Goal: Information Seeking & Learning: Learn about a topic

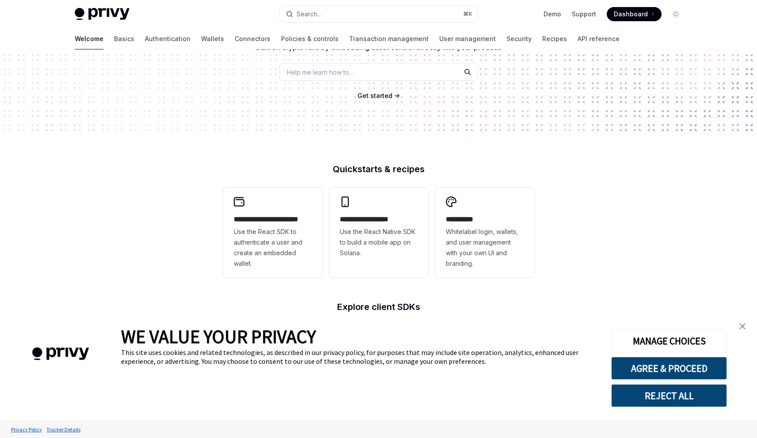
scroll to position [163, 0]
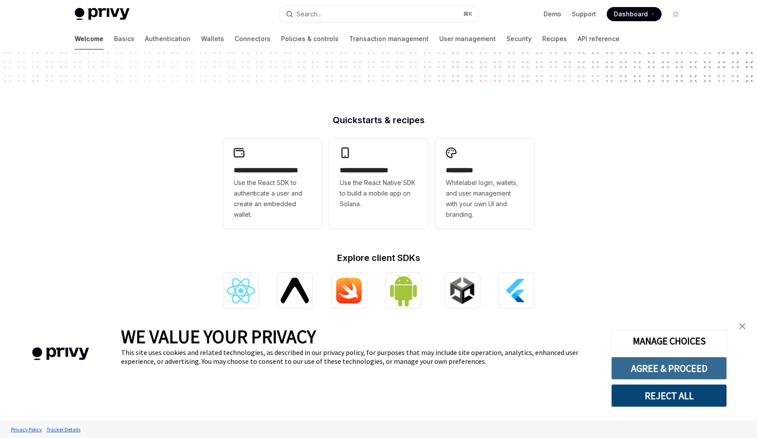
click at [724, 368] on button "AGREE & PROCEED" at bounding box center [669, 368] width 116 height 23
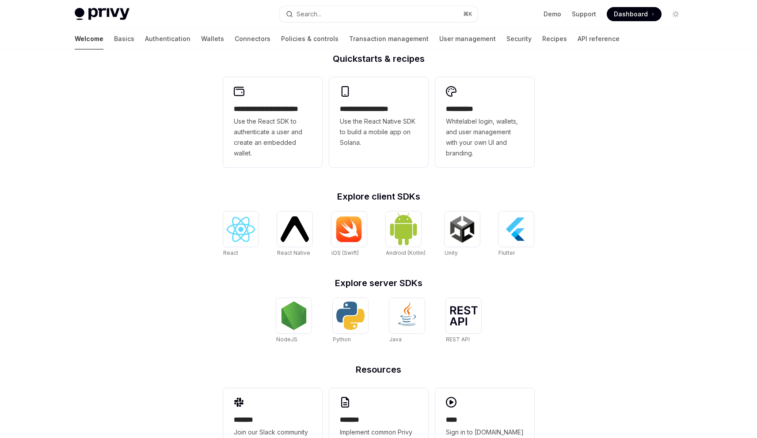
scroll to position [217, 0]
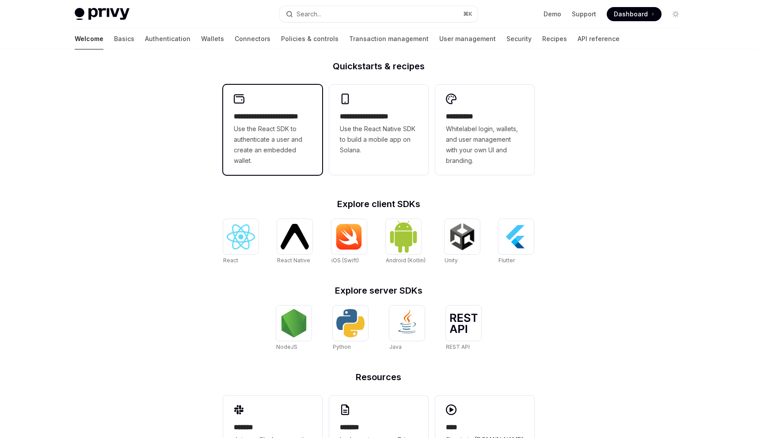
click at [258, 156] on span "Use the React SDK to authenticate a user and create an embedded wallet." at bounding box center [273, 145] width 78 height 42
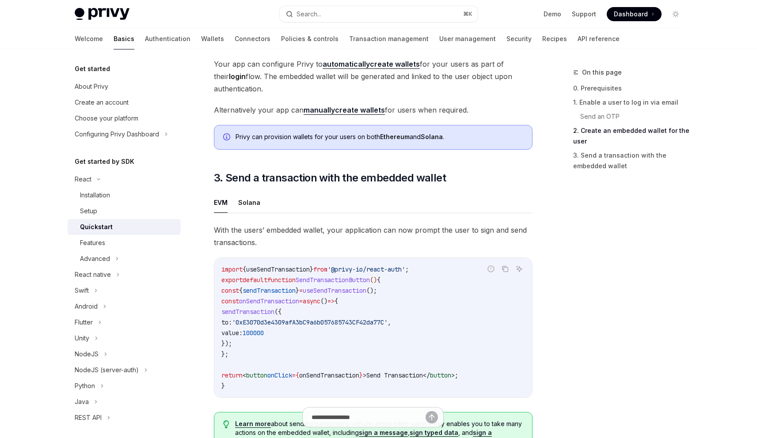
scroll to position [660, 0]
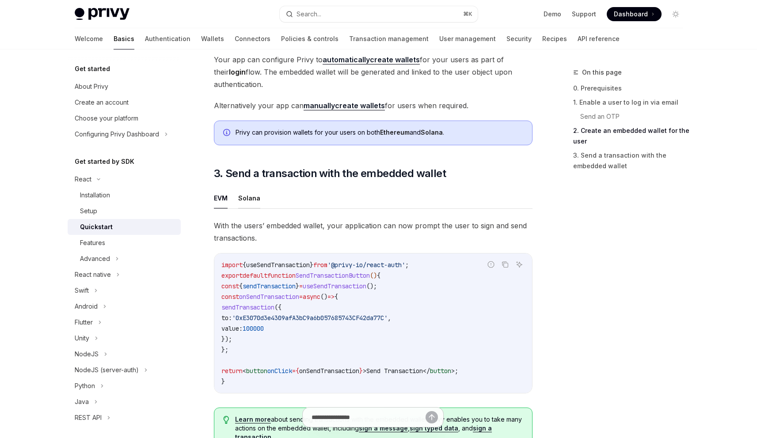
click at [250, 206] on button "Solana" at bounding box center [249, 198] width 22 height 21
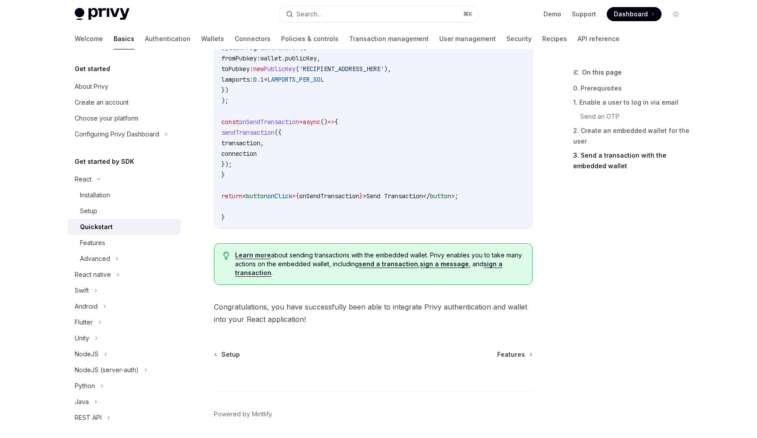
scroll to position [1010, 0]
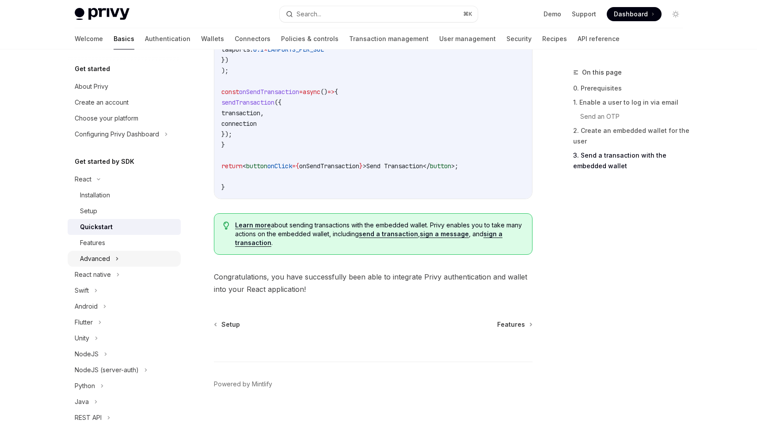
click at [151, 260] on div "Advanced" at bounding box center [124, 259] width 113 height 16
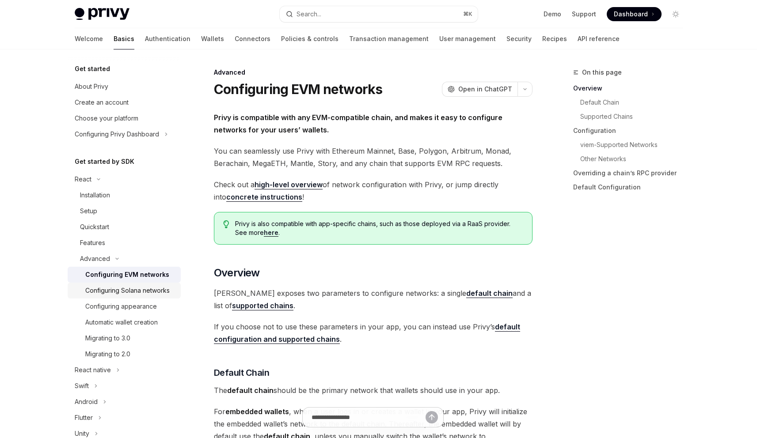
click at [149, 292] on div "Configuring Solana networks" at bounding box center [127, 291] width 84 height 11
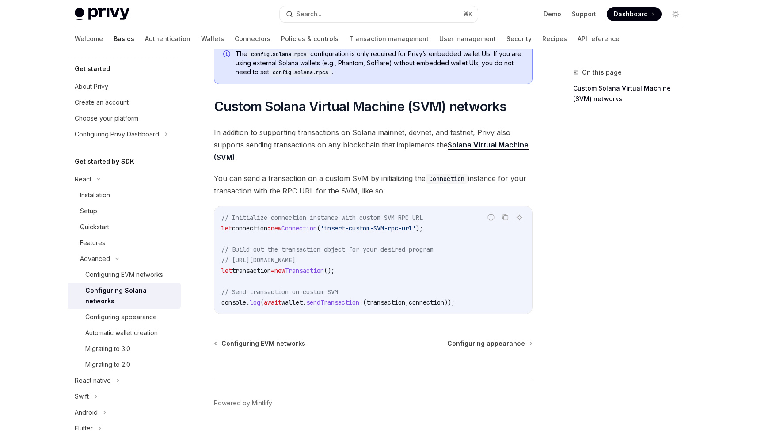
scroll to position [398, 0]
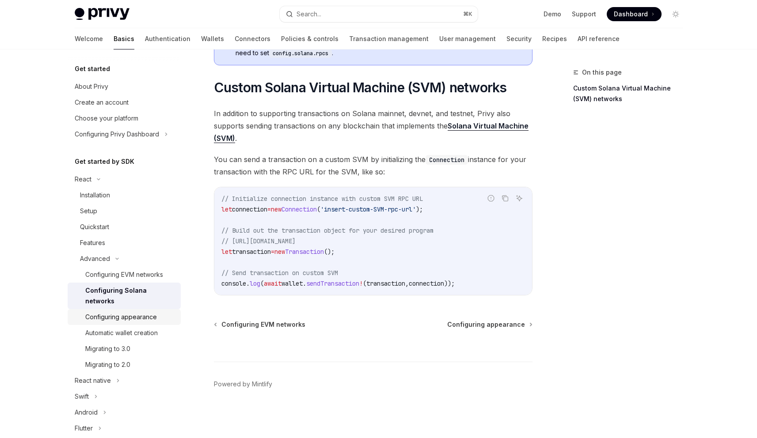
click at [153, 323] on link "Configuring appearance" at bounding box center [124, 317] width 113 height 16
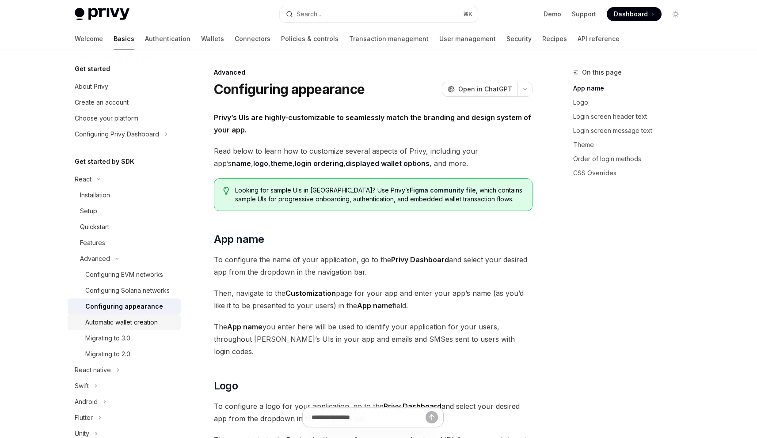
click at [151, 328] on div "Automatic wallet creation" at bounding box center [121, 322] width 72 height 11
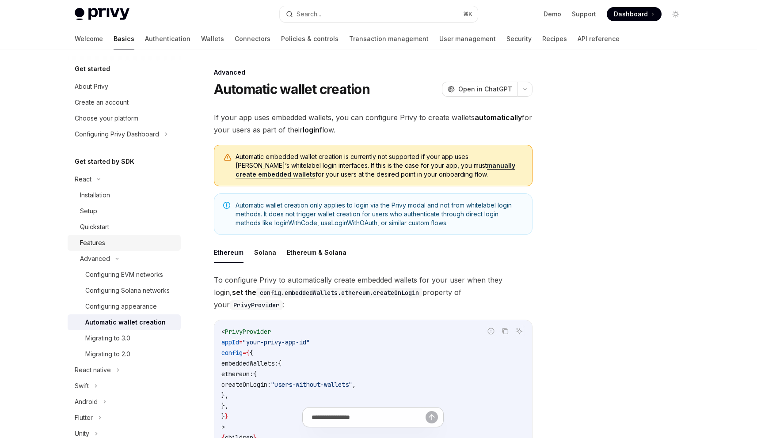
click at [139, 245] on div "Features" at bounding box center [127, 243] width 95 height 11
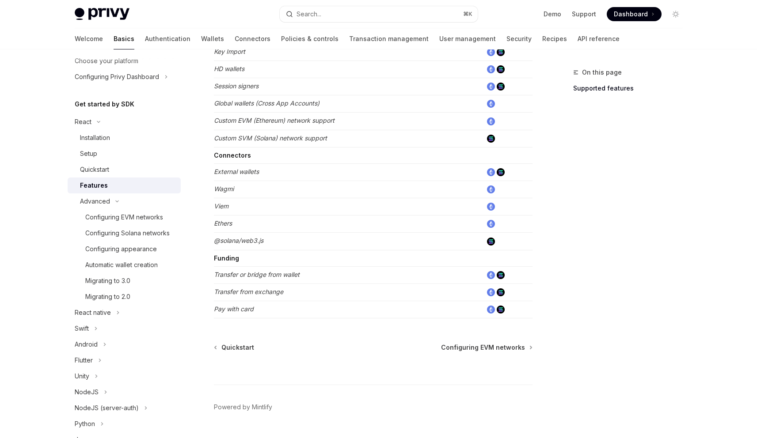
scroll to position [514, 0]
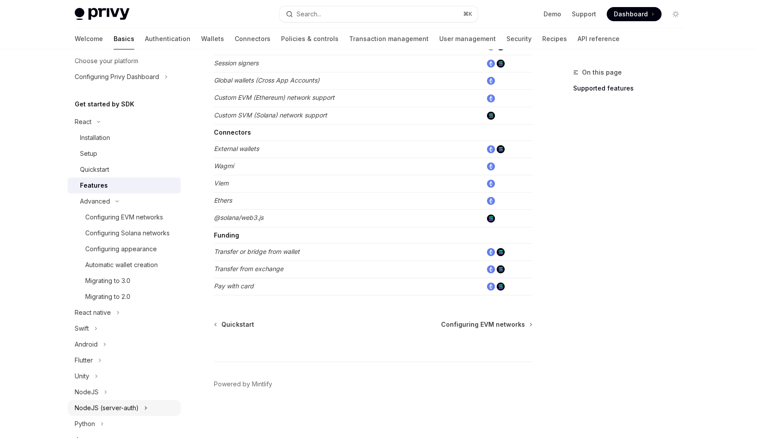
click at [141, 416] on div "NodeJS (server-auth)" at bounding box center [124, 408] width 113 height 16
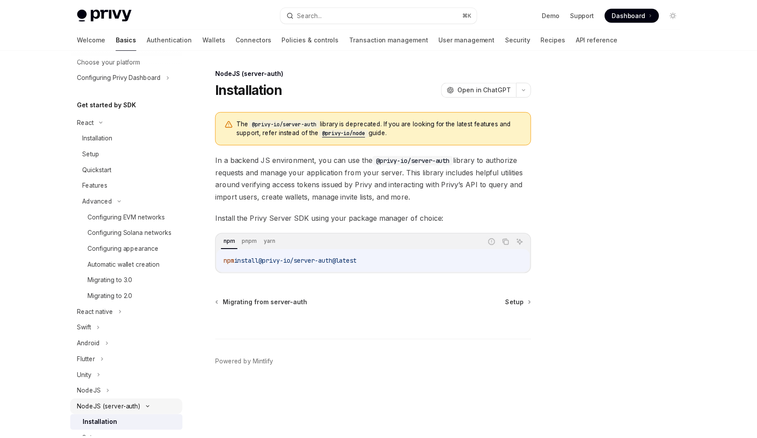
scroll to position [248, 0]
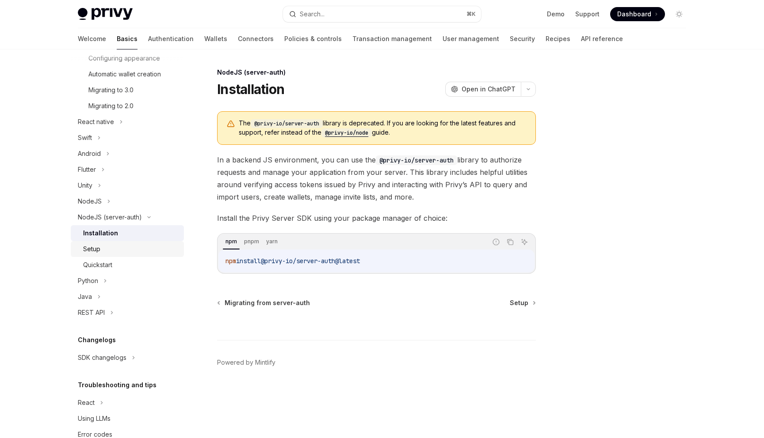
click at [128, 255] on div "Setup" at bounding box center [130, 249] width 95 height 11
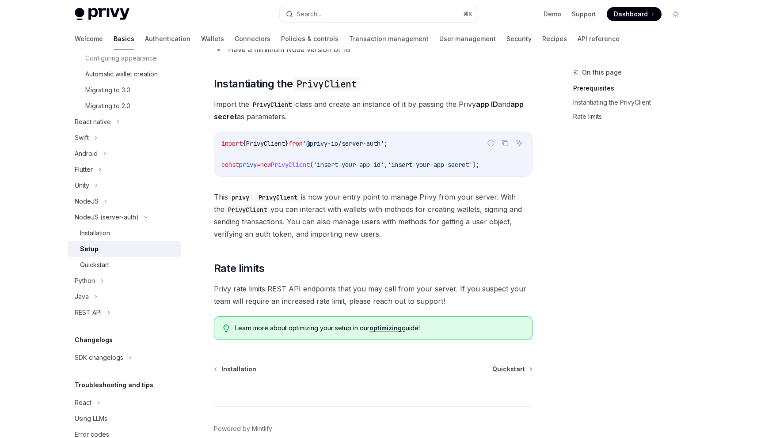
scroll to position [182, 0]
click at [115, 270] on div "Quickstart" at bounding box center [127, 265] width 95 height 11
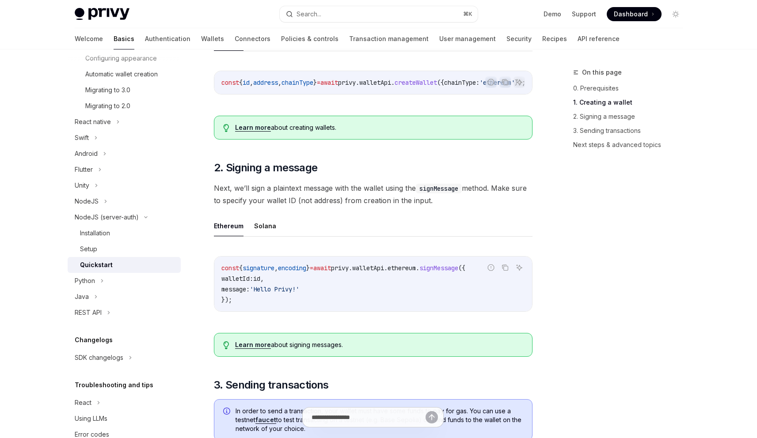
scroll to position [301, 0]
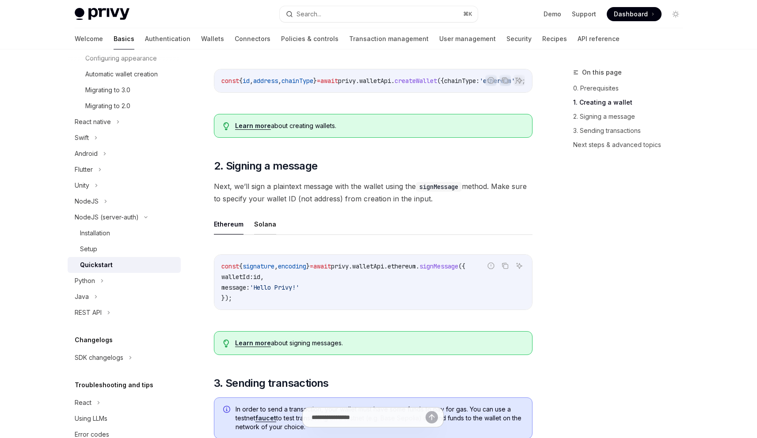
click at [272, 226] on button "Solana" at bounding box center [265, 224] width 22 height 21
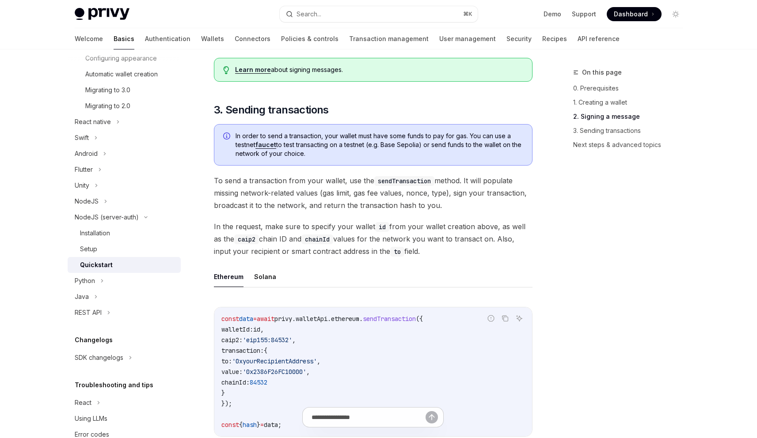
scroll to position [586, 0]
click at [263, 286] on button "Solana" at bounding box center [265, 276] width 22 height 21
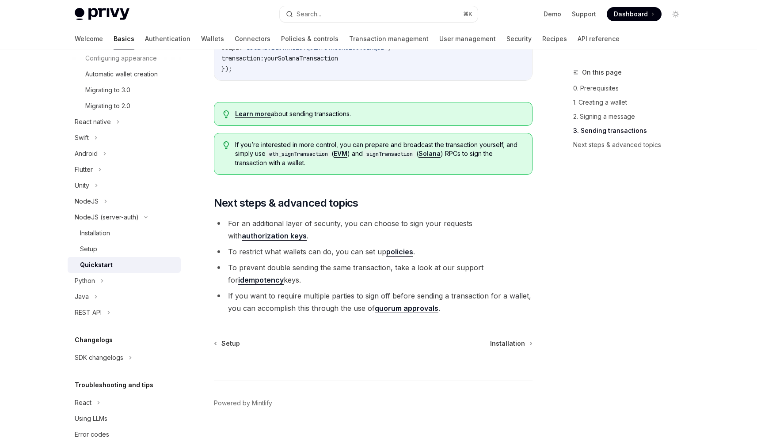
scroll to position [910, 0]
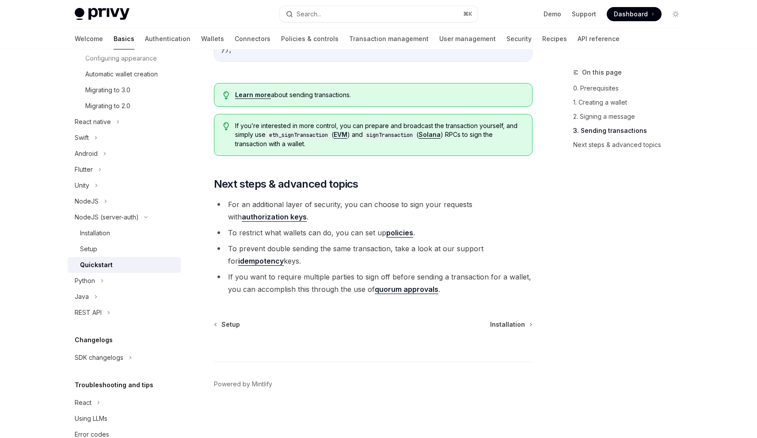
click at [307, 213] on link "authorization keys" at bounding box center [274, 217] width 65 height 9
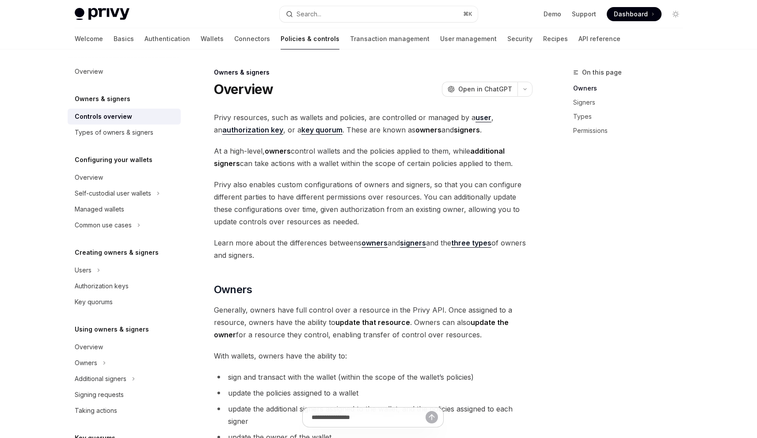
click at [156, 39] on div "Welcome Basics Authentication Wallets Connectors Policies & controls Transactio…" at bounding box center [348, 38] width 546 height 21
click at [201, 39] on link "Wallets" at bounding box center [212, 38] width 23 height 21
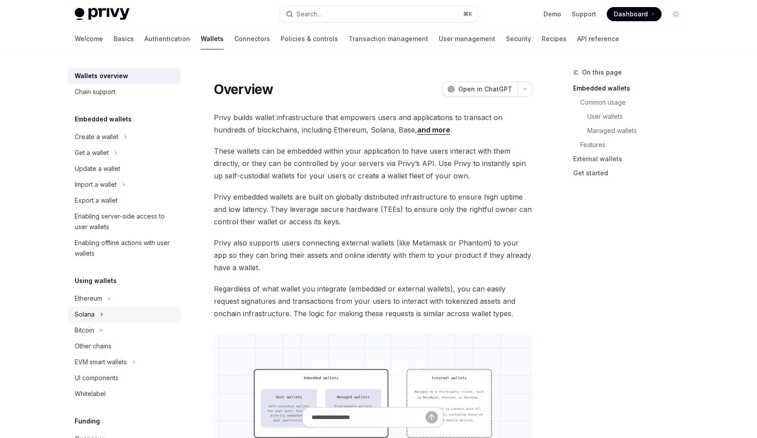
click at [87, 312] on div "Solana" at bounding box center [85, 314] width 20 height 11
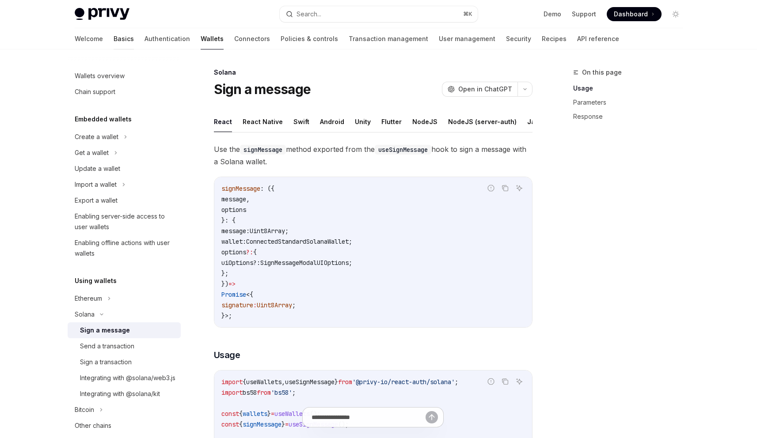
click at [114, 40] on link "Basics" at bounding box center [124, 38] width 20 height 21
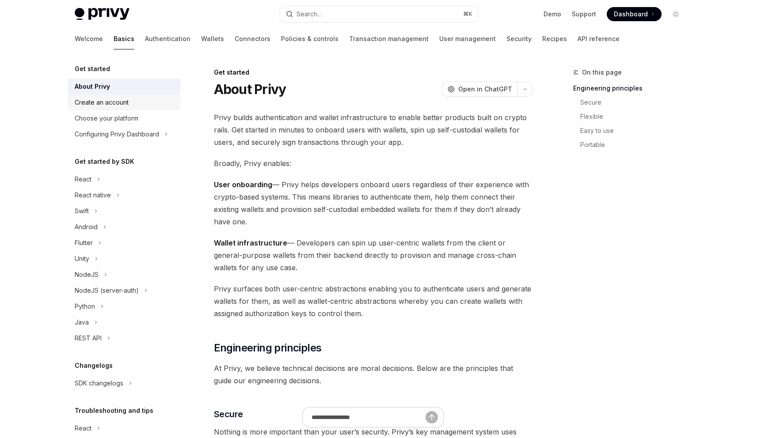
click at [100, 98] on div "Create an account" at bounding box center [102, 102] width 54 height 11
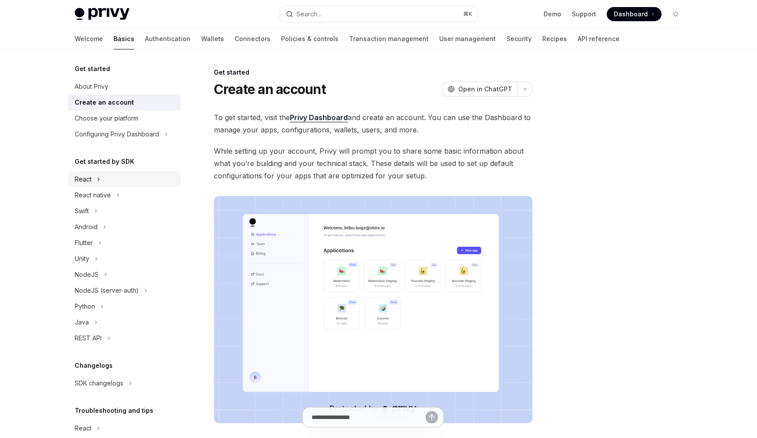
click at [99, 184] on icon at bounding box center [99, 179] width 4 height 11
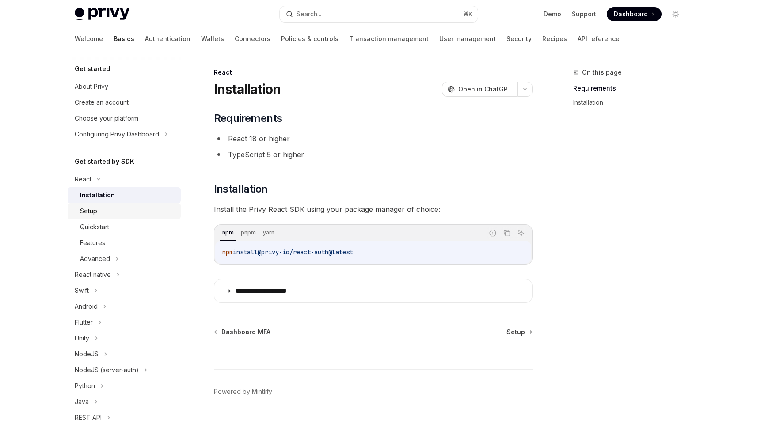
click at [105, 215] on div "Setup" at bounding box center [127, 211] width 95 height 11
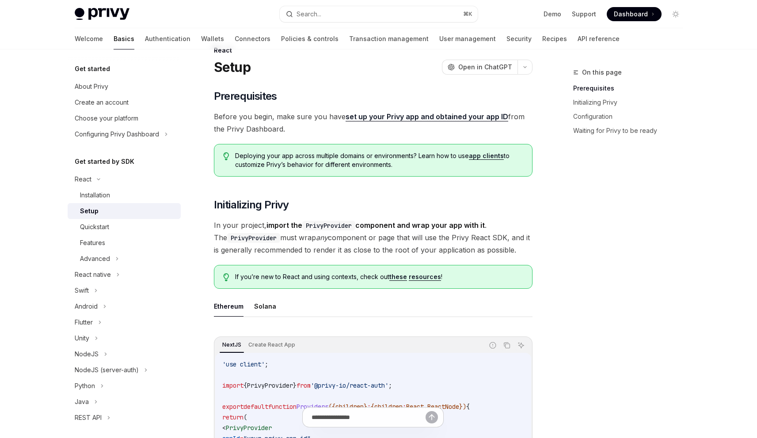
scroll to position [23, 0]
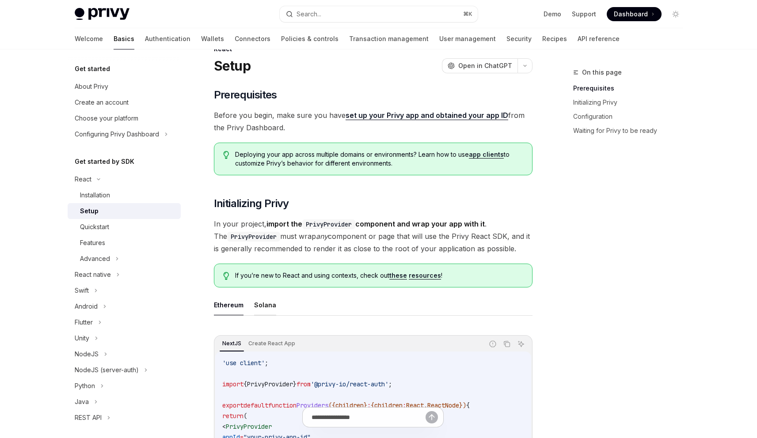
click at [270, 304] on button "Solana" at bounding box center [265, 305] width 22 height 21
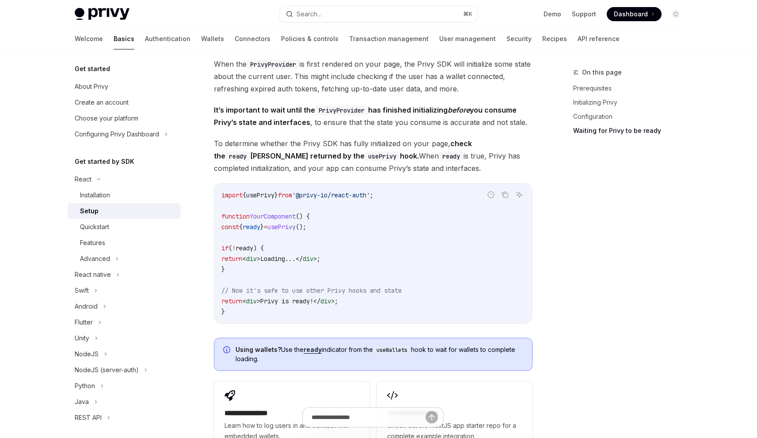
scroll to position [1108, 0]
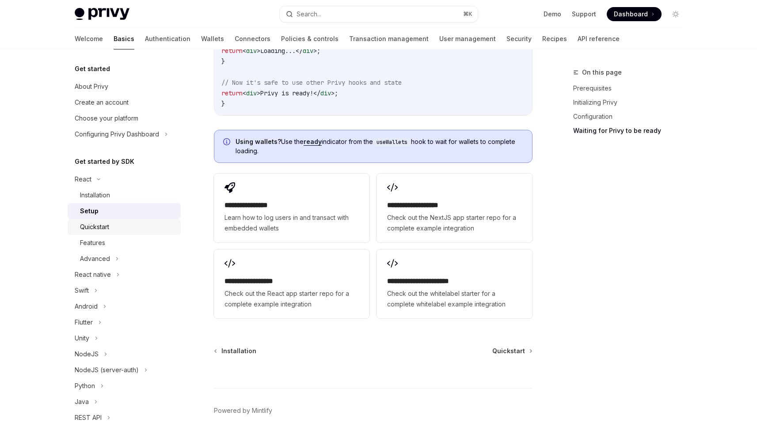
click at [113, 229] on div "Quickstart" at bounding box center [127, 227] width 95 height 11
type textarea "*"
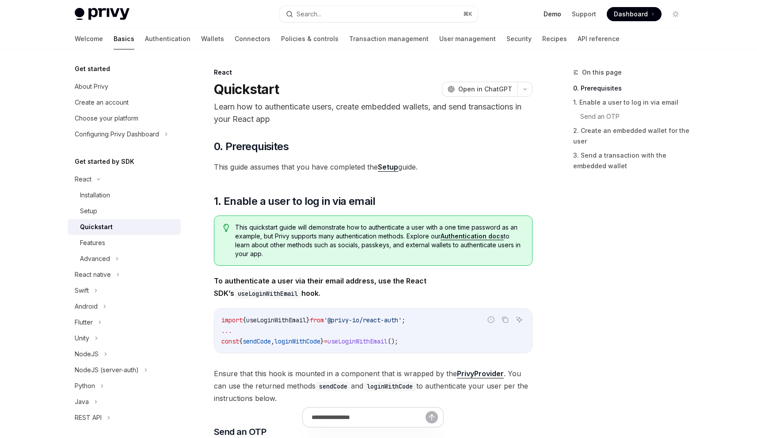
click at [551, 15] on link "Demo" at bounding box center [553, 14] width 18 height 9
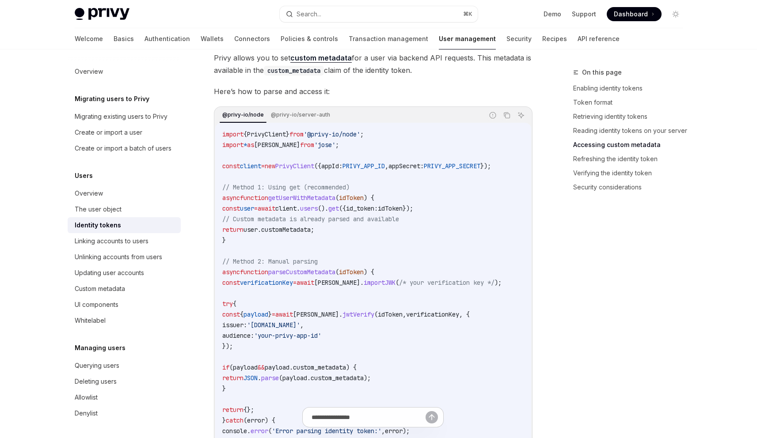
scroll to position [1657, 0]
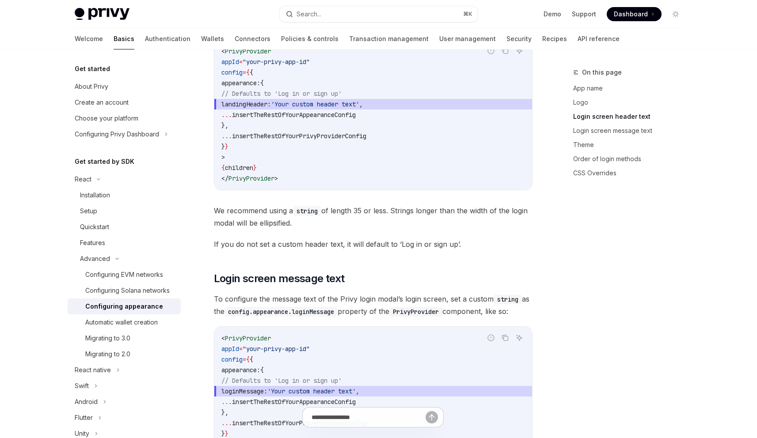
scroll to position [830, 0]
